Goal: Information Seeking & Learning: Find specific fact

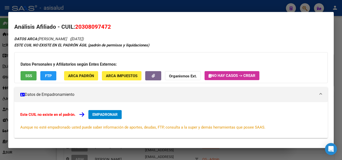
click at [234, 4] on div at bounding box center [171, 80] width 342 height 160
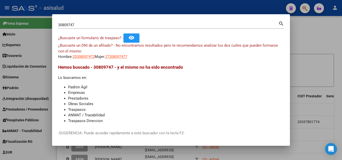
drag, startPoint x: 112, startPoint y: 22, endPoint x: 53, endPoint y: 20, distance: 58.6
click at [48, 20] on div "30809747 Buscar (apellido, dni, cuil, nro traspaso, cuit, obra social) search ¿…" at bounding box center [171, 80] width 342 height 160
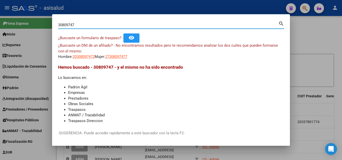
drag, startPoint x: 79, startPoint y: 25, endPoint x: 39, endPoint y: 21, distance: 40.3
click at [39, 21] on div "30809747 Buscar (apellido, dni, cuil, nro traspaso, cuit, obra social) search ¿…" at bounding box center [171, 80] width 342 height 160
type input "35347711"
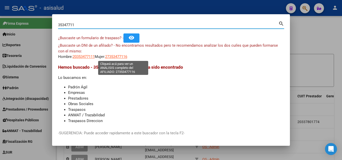
click at [124, 58] on span "27353477116" at bounding box center [116, 57] width 22 height 5
type textarea "27353477116"
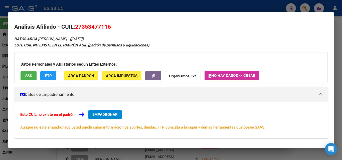
click at [26, 74] on span "SSS" at bounding box center [28, 76] width 7 height 5
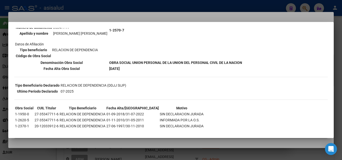
scroll to position [69, 0]
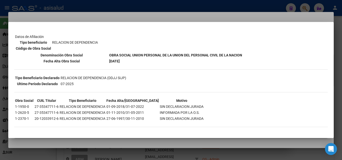
click at [145, 10] on div at bounding box center [171, 80] width 342 height 160
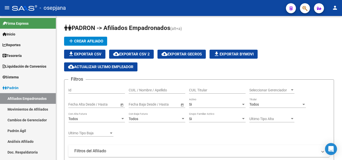
click at [309, 8] on button "button" at bounding box center [305, 8] width 10 height 10
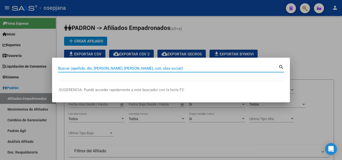
paste input "35138407"
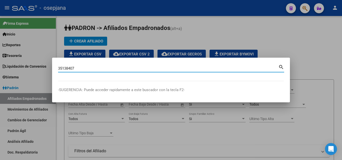
type input "35138407"
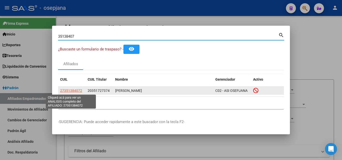
click at [75, 91] on span "27351384072" at bounding box center [71, 91] width 22 height 4
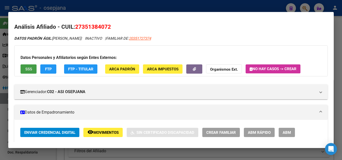
click at [31, 70] on span "SSS" at bounding box center [28, 69] width 7 height 5
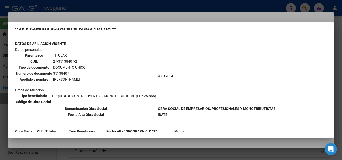
scroll to position [3, 0]
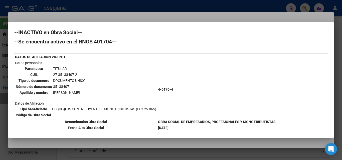
drag, startPoint x: 79, startPoint y: 74, endPoint x: 52, endPoint y: 75, distance: 27.3
click at [52, 75] on tr "CUIL 27-35138407-2" at bounding box center [51, 75] width 70 height 6
copy tr "27-35138407-2"
click at [157, 7] on div at bounding box center [171, 80] width 342 height 160
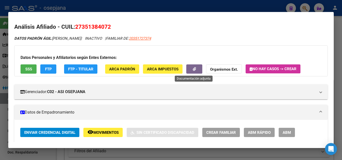
click at [194, 71] on span "button" at bounding box center [194, 69] width 3 height 5
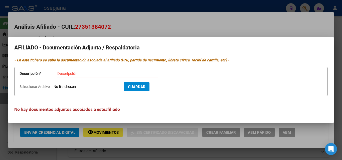
click at [225, 23] on div at bounding box center [171, 80] width 342 height 160
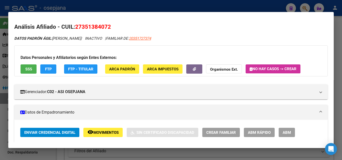
click at [225, 67] on strong "Organismos Ext." at bounding box center [224, 69] width 28 height 5
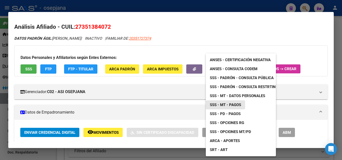
click at [237, 104] on span "SSS - MT - Pagos" at bounding box center [225, 105] width 31 height 5
